Goal: Communication & Community: Answer question/provide support

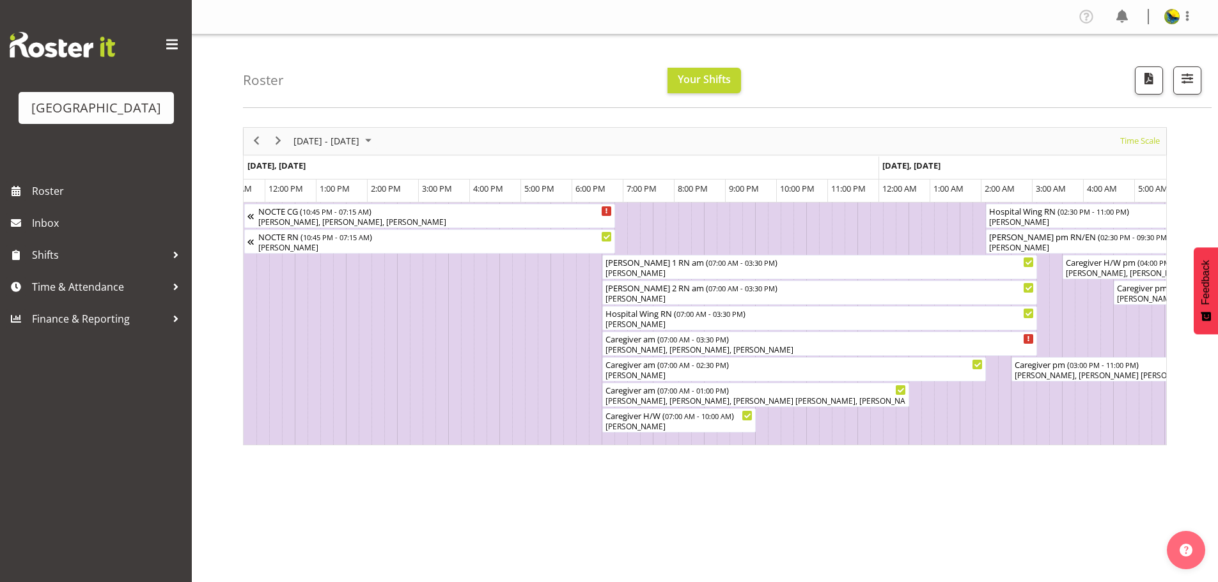
scroll to position [0, 3047]
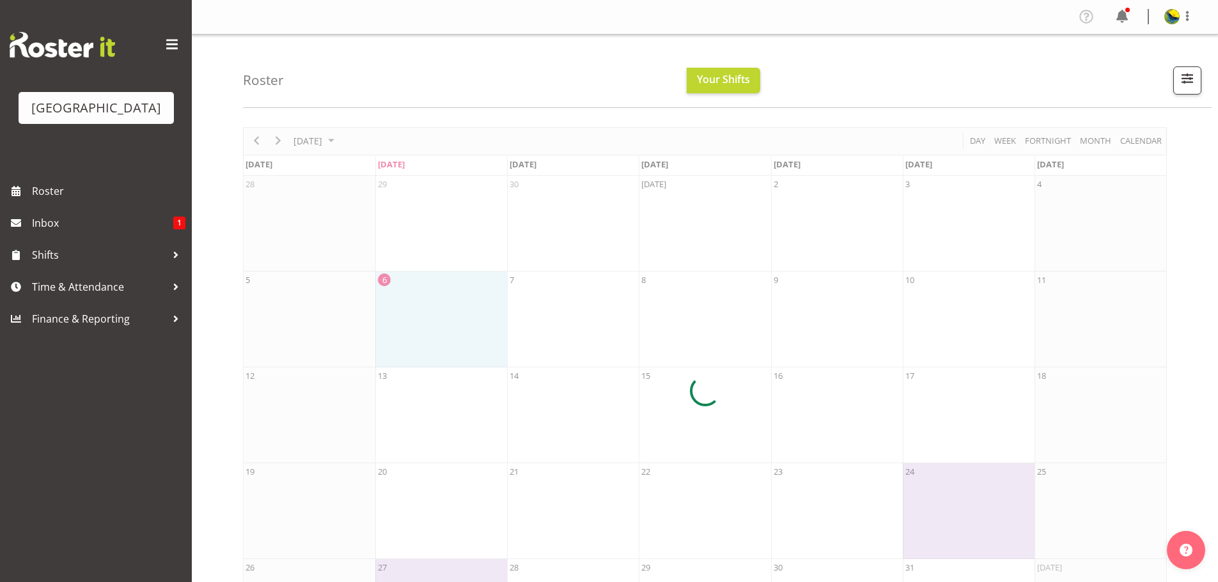
scroll to position [64, 0]
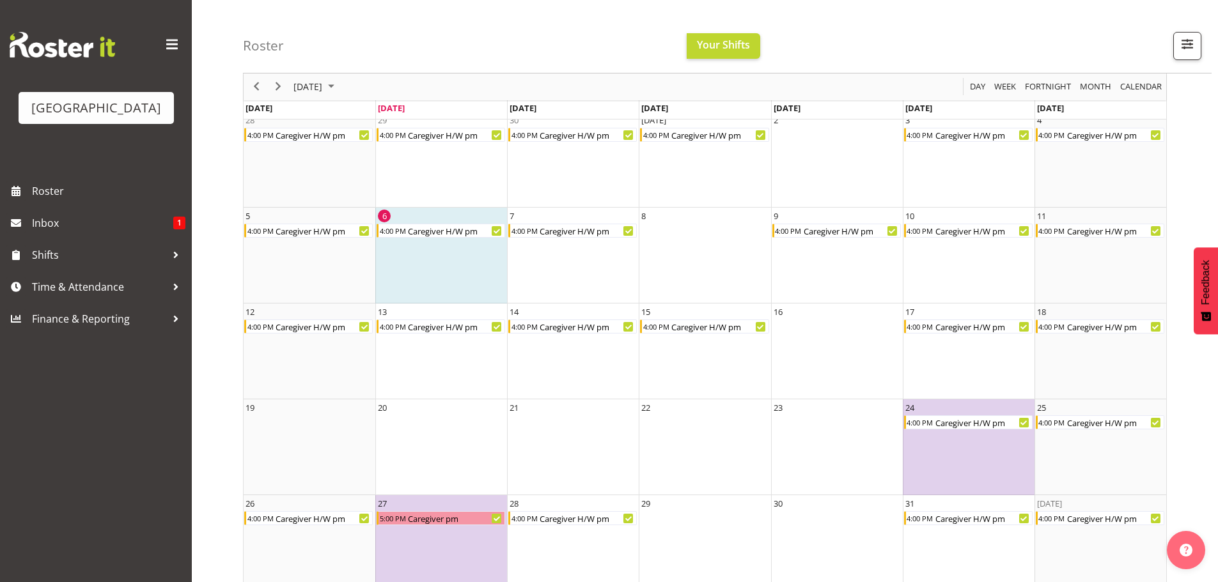
click at [576, 26] on div "Roster Your Shifts 1 Locations Clear Parkwood Kitchen Parkwood Nurses Select Al…" at bounding box center [727, 37] width 968 height 74
click at [275, 89] on span "Next" at bounding box center [277, 87] width 15 height 16
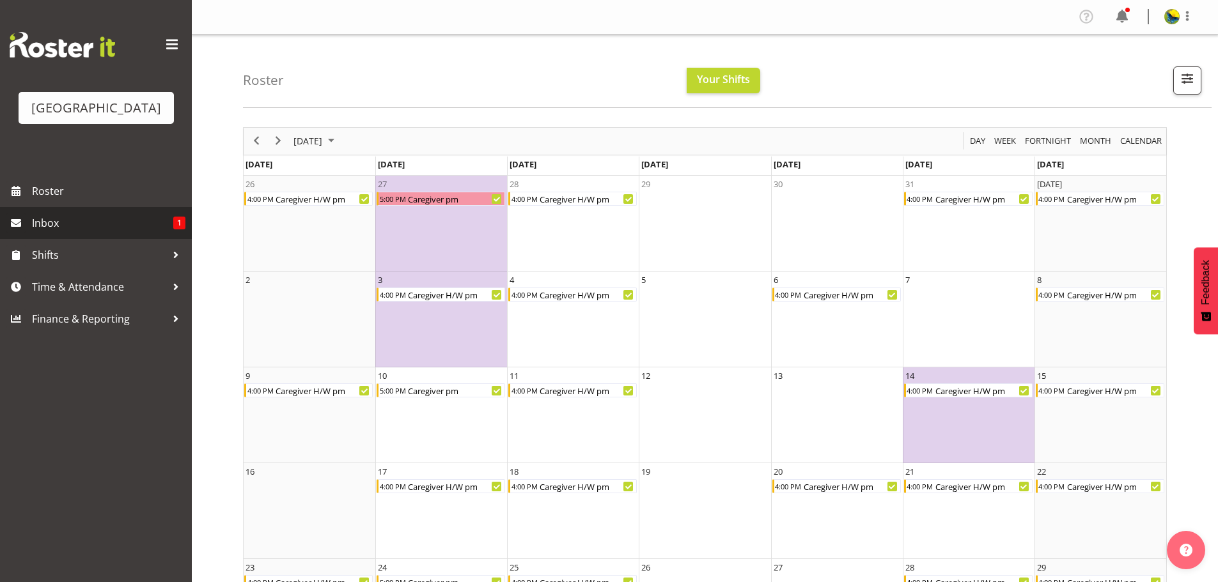
click at [47, 233] on span "Inbox" at bounding box center [102, 222] width 141 height 19
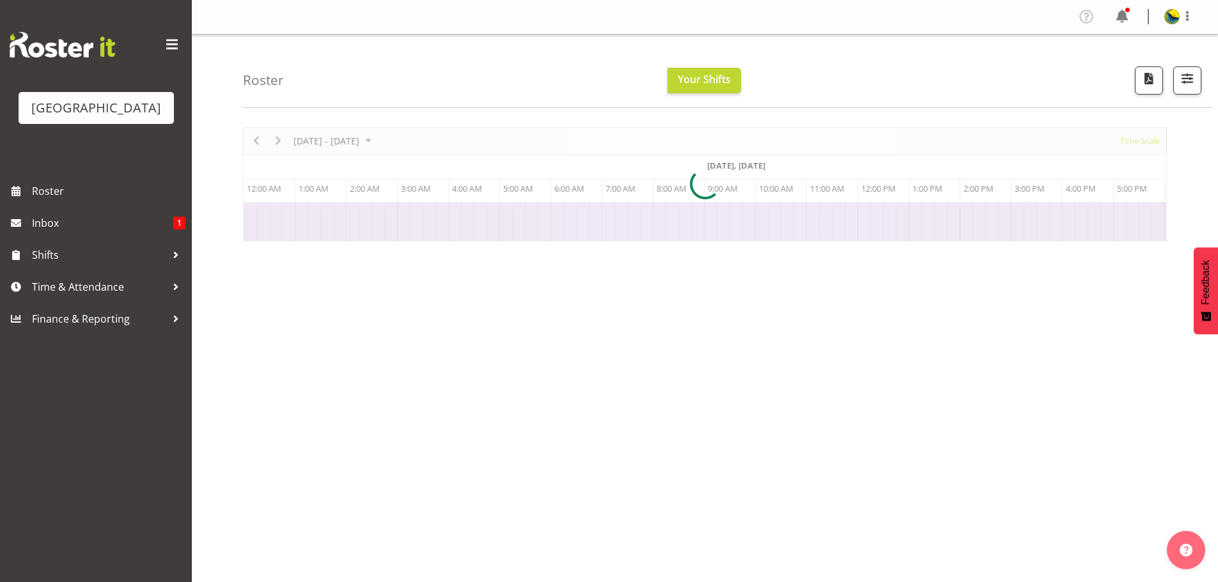
scroll to position [0, 460]
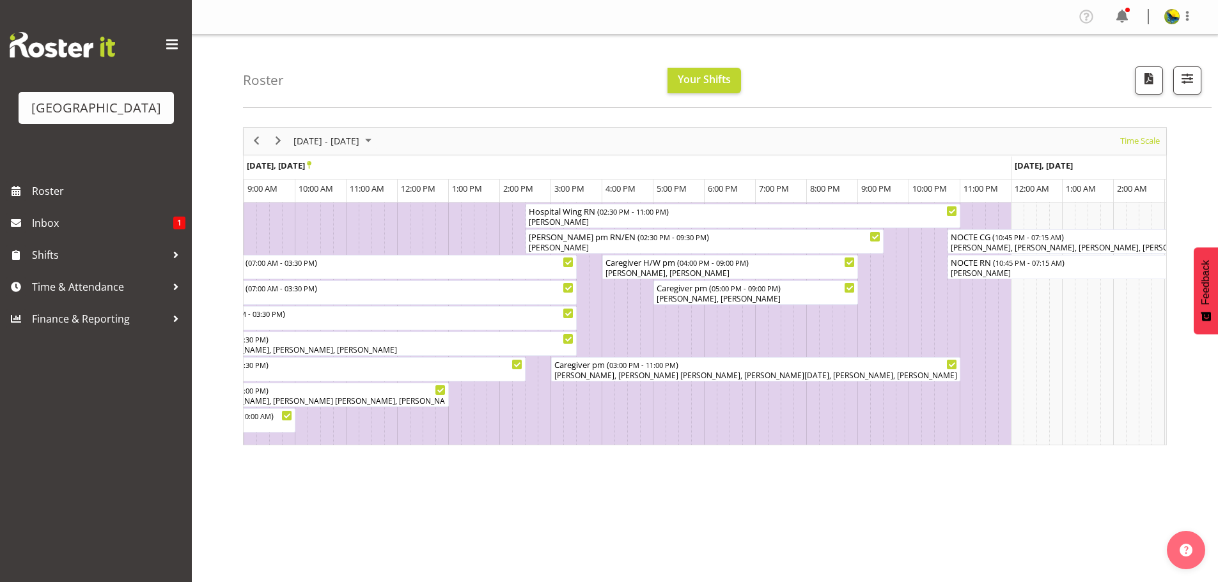
drag, startPoint x: 362, startPoint y: 450, endPoint x: 370, endPoint y: 455, distance: 9.2
click at [370, 445] on div "NOCTE CG ( 10:45 PM - 07:15 AM ) Rina Armitage, Shiena Murakami, Wilzon Abulenc…" at bounding box center [705, 324] width 922 height 242
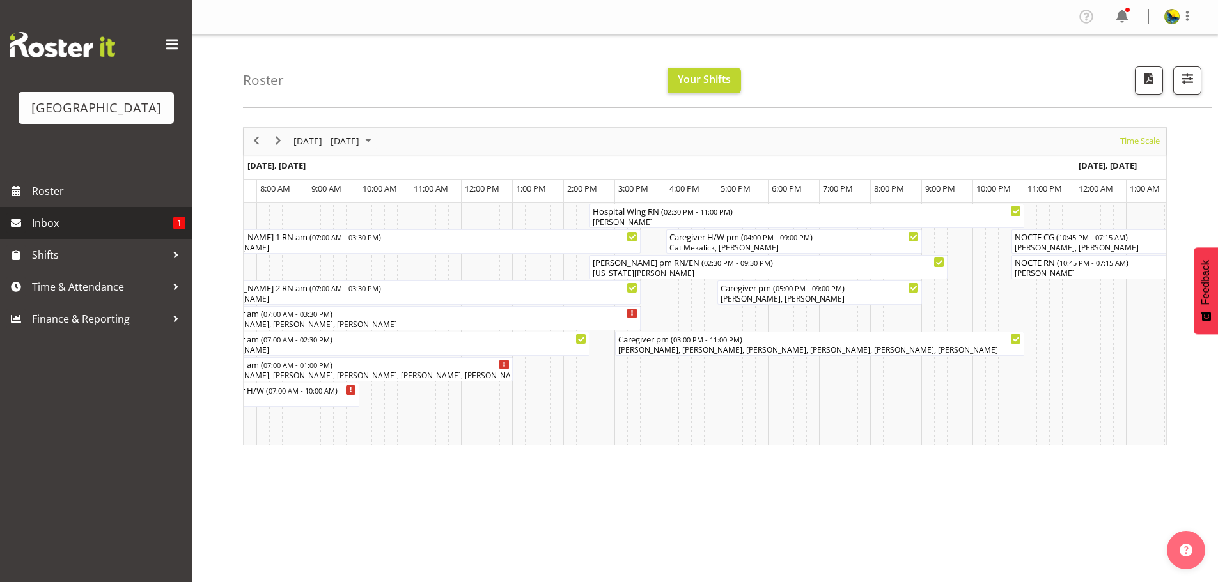
scroll to position [0, 2838]
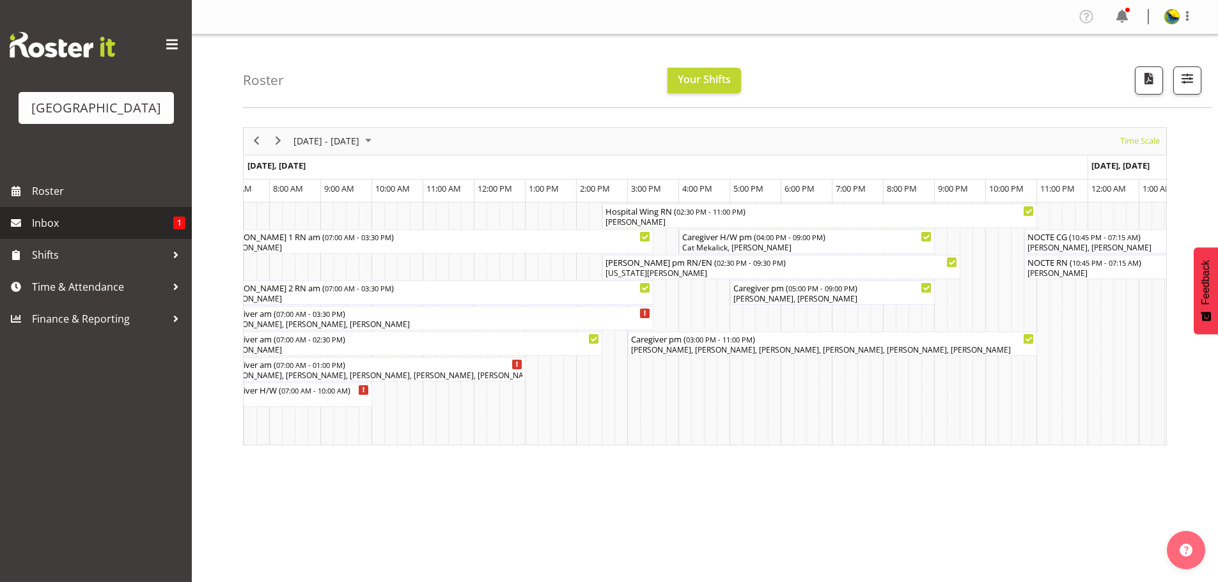
click at [91, 233] on span "Inbox" at bounding box center [102, 222] width 141 height 19
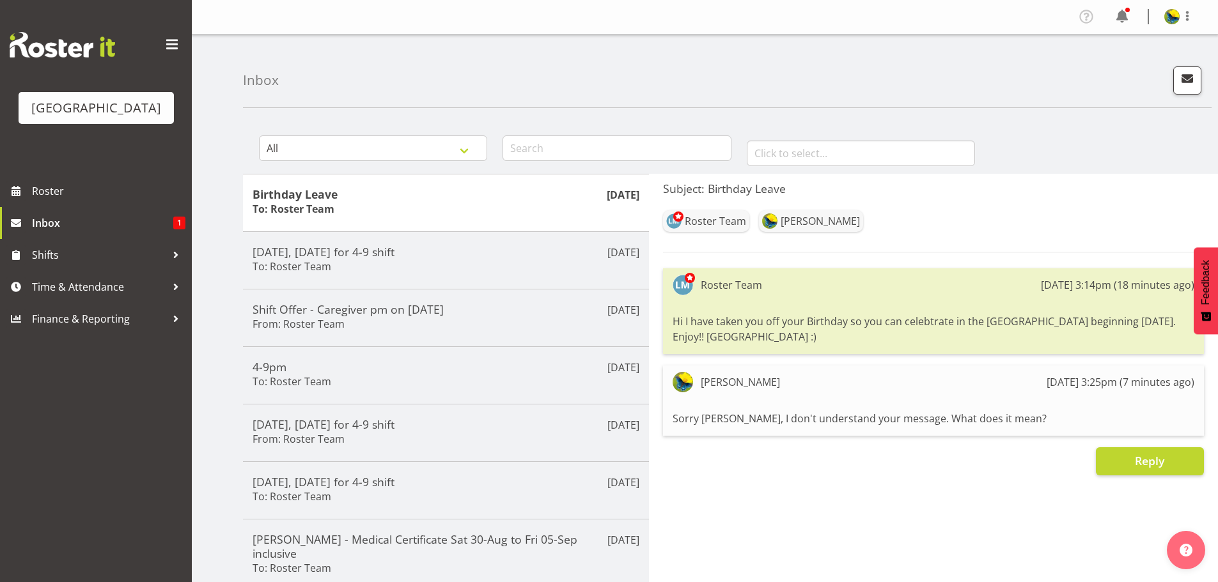
drag, startPoint x: 801, startPoint y: 357, endPoint x: 670, endPoint y: 346, distance: 131.5
click at [672, 346] on div "Hi I have taken you off your Birthday so you can celebtrate in the [GEOGRAPHIC_…" at bounding box center [933, 329] width 522 height 37
copy div "Hi I have taken you off your Birthday so you can celebtrate in the [GEOGRAPHIC_…"
click at [1150, 476] on button "Reply" at bounding box center [1149, 461] width 108 height 28
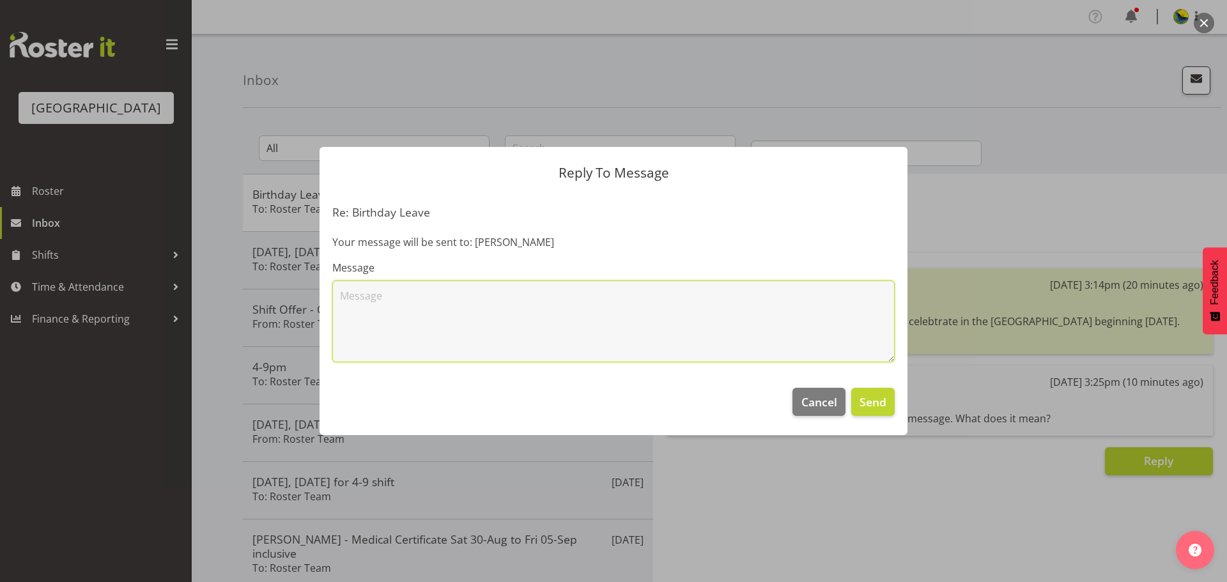
click at [601, 307] on textarea at bounding box center [613, 322] width 562 height 82
type textarea "Thanks Lesley :)"
click at [882, 408] on span "Send" at bounding box center [873, 402] width 27 height 17
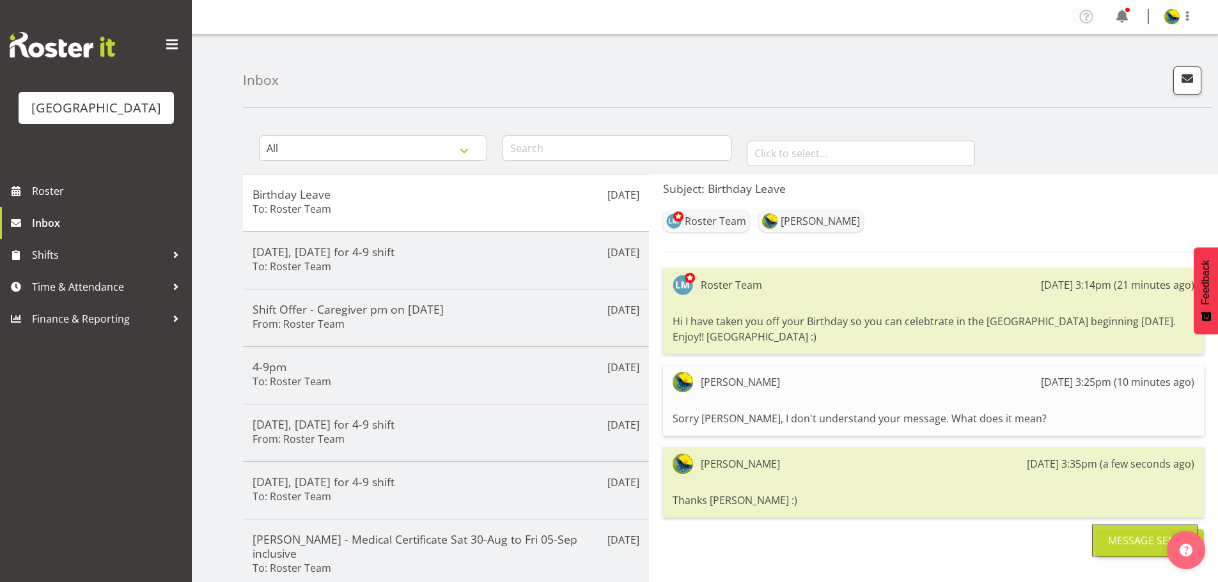
scroll to position [1, 0]
click at [109, 201] on span "Roster" at bounding box center [108, 191] width 153 height 19
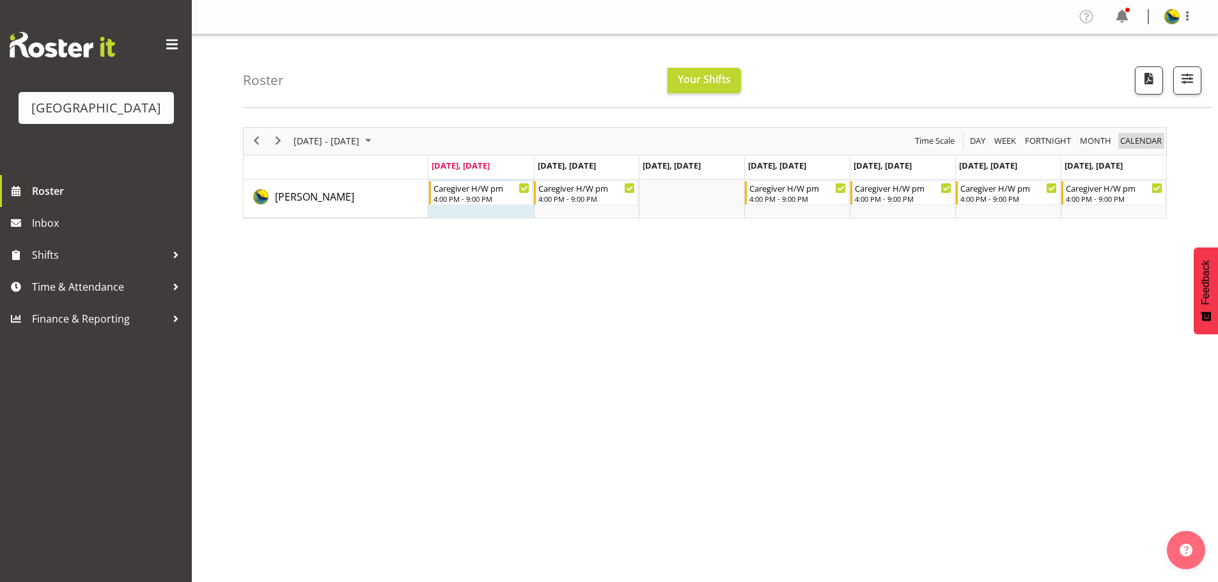
click at [1142, 149] on span "calendar" at bounding box center [1140, 141] width 44 height 16
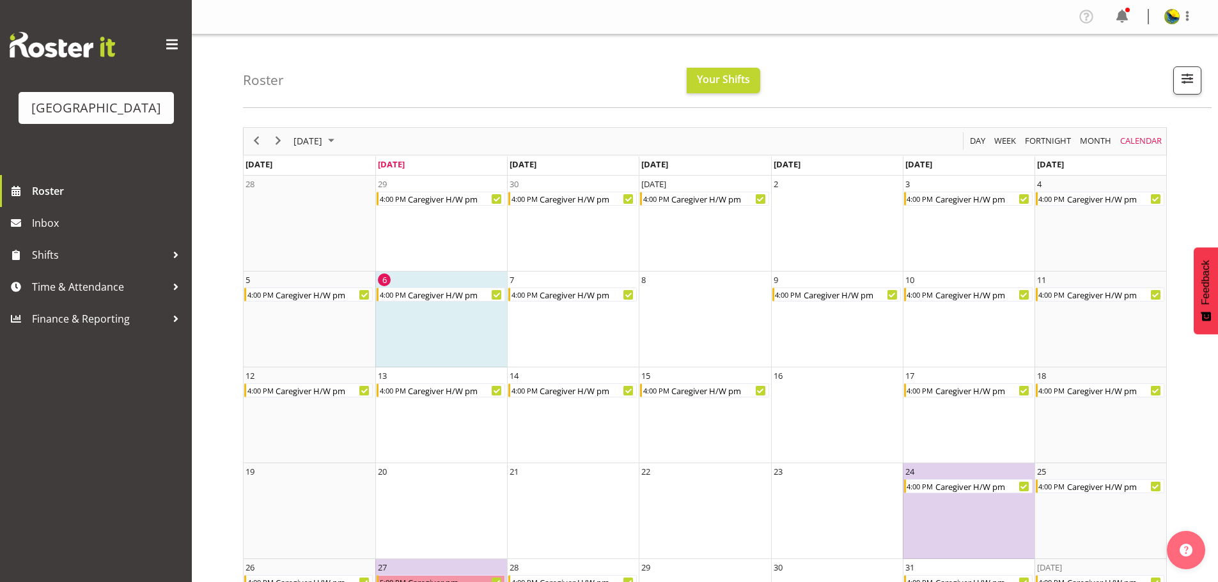
click at [1168, 24] on img at bounding box center [1171, 16] width 15 height 15
click at [1158, 74] on link "Log Out" at bounding box center [1133, 67] width 123 height 23
